Goal: Use online tool/utility: Utilize a website feature to perform a specific function

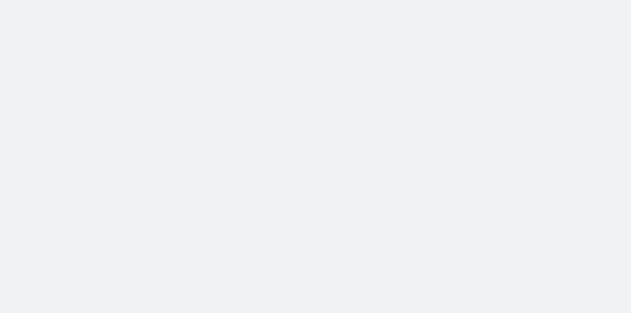
click at [265, 145] on body at bounding box center [315, 156] width 631 height 313
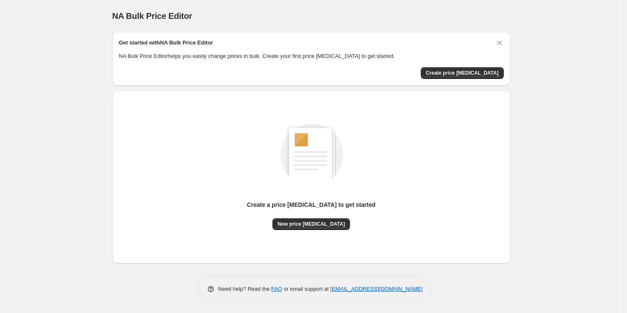
click at [313, 231] on div "Create a price [MEDICAL_DATA] to get started New price [MEDICAL_DATA]" at bounding box center [311, 176] width 385 height 159
click at [309, 224] on span "New price [MEDICAL_DATA]" at bounding box center [312, 224] width 68 height 7
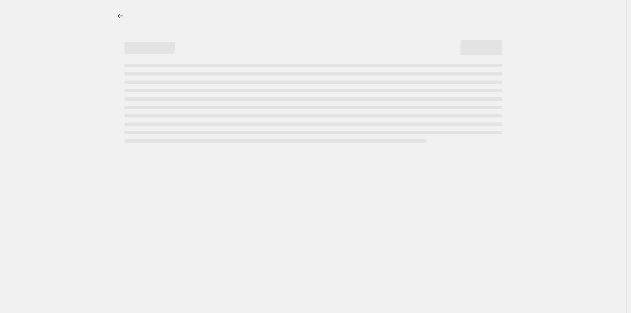
click at [309, 223] on div at bounding box center [313, 156] width 627 height 313
select select "percentage"
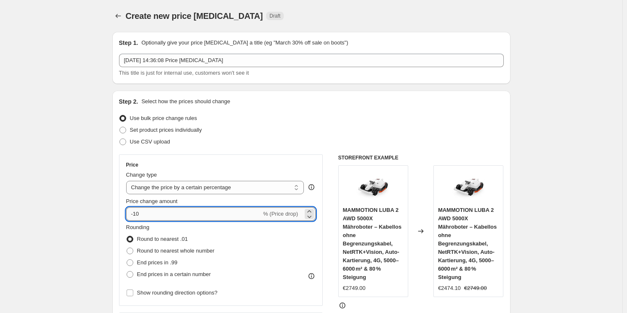
click at [245, 212] on input "-10" at bounding box center [193, 213] width 135 height 13
type input "-1"
type input "-3"
type input "-30"
click at [321, 131] on div "Set product prices individually" at bounding box center [311, 130] width 385 height 12
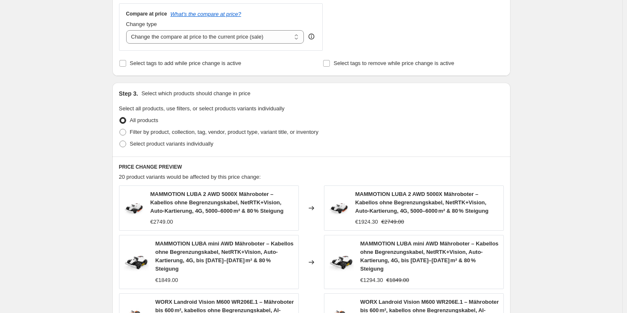
scroll to position [605, 0]
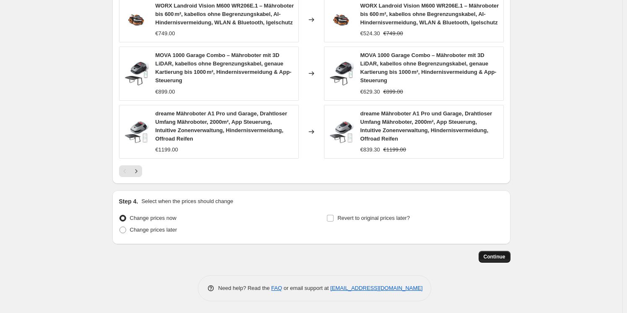
click at [487, 253] on span "Continue" at bounding box center [495, 256] width 22 height 7
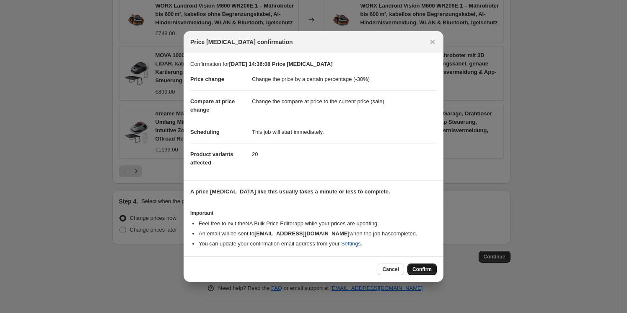
click at [418, 266] on span "Confirm" at bounding box center [422, 269] width 19 height 7
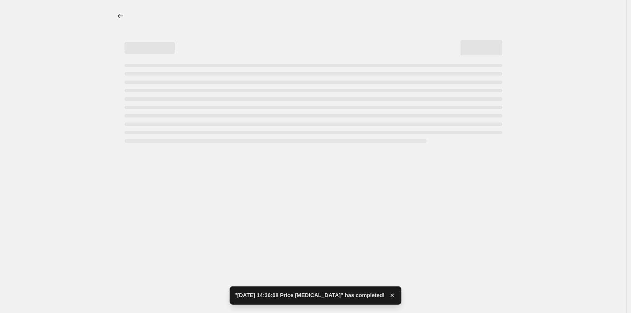
select select "percentage"
